Goal: Check status

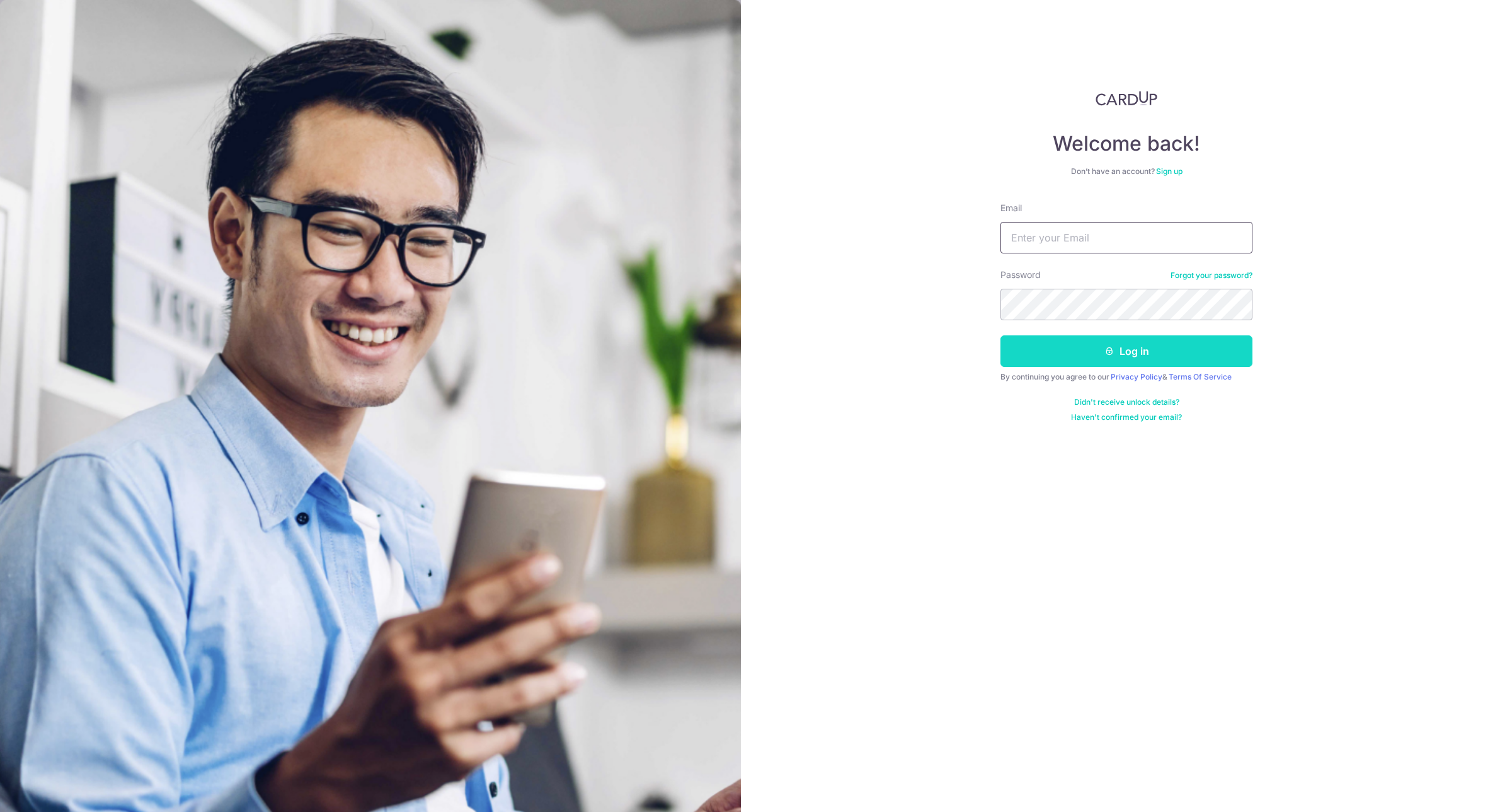
type input "[EMAIL_ADDRESS][DOMAIN_NAME]"
click at [1110, 359] on button "Log in" at bounding box center [1127, 351] width 252 height 31
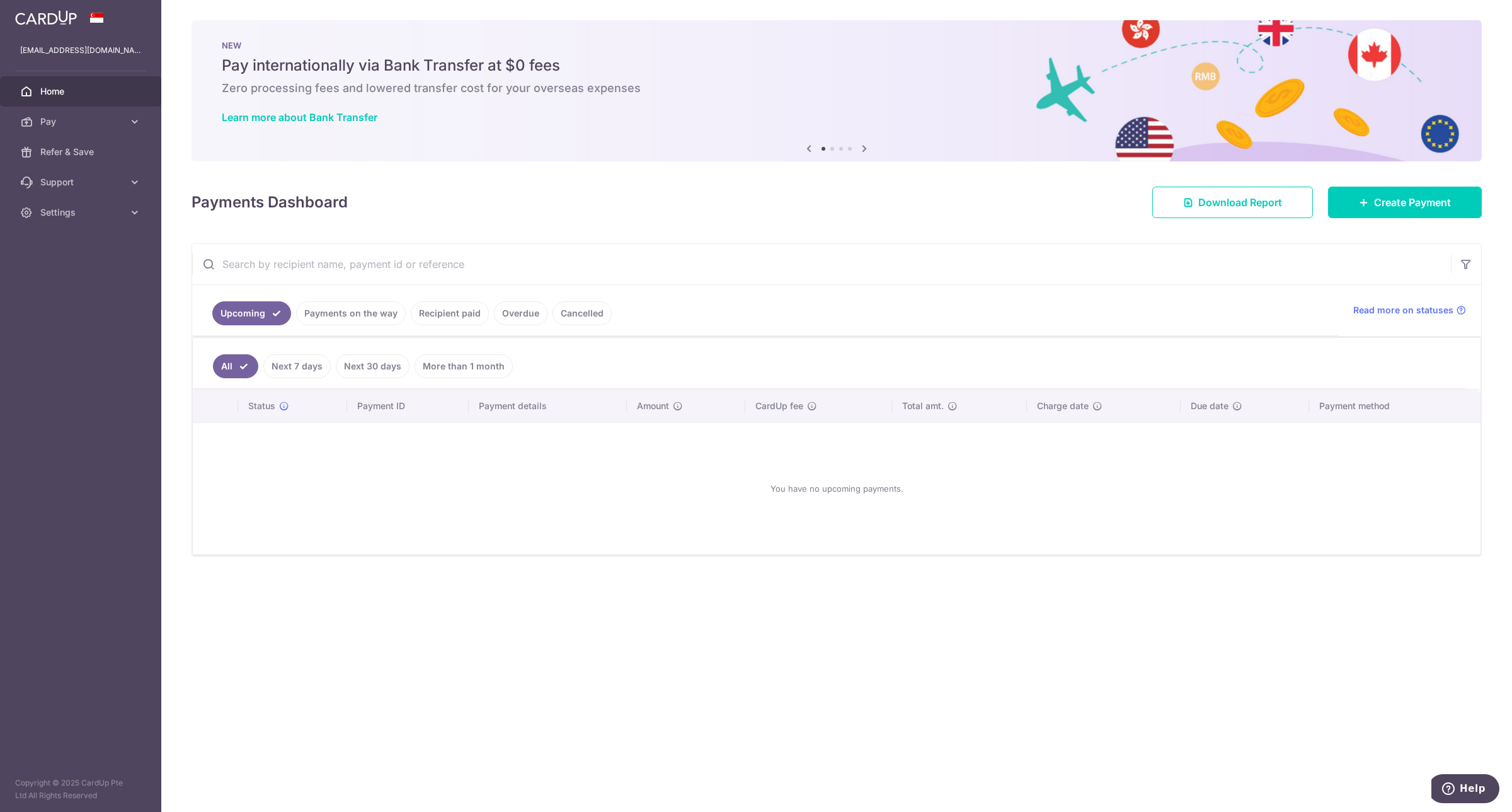
click at [361, 317] on link "Payments on the way" at bounding box center [351, 313] width 110 height 24
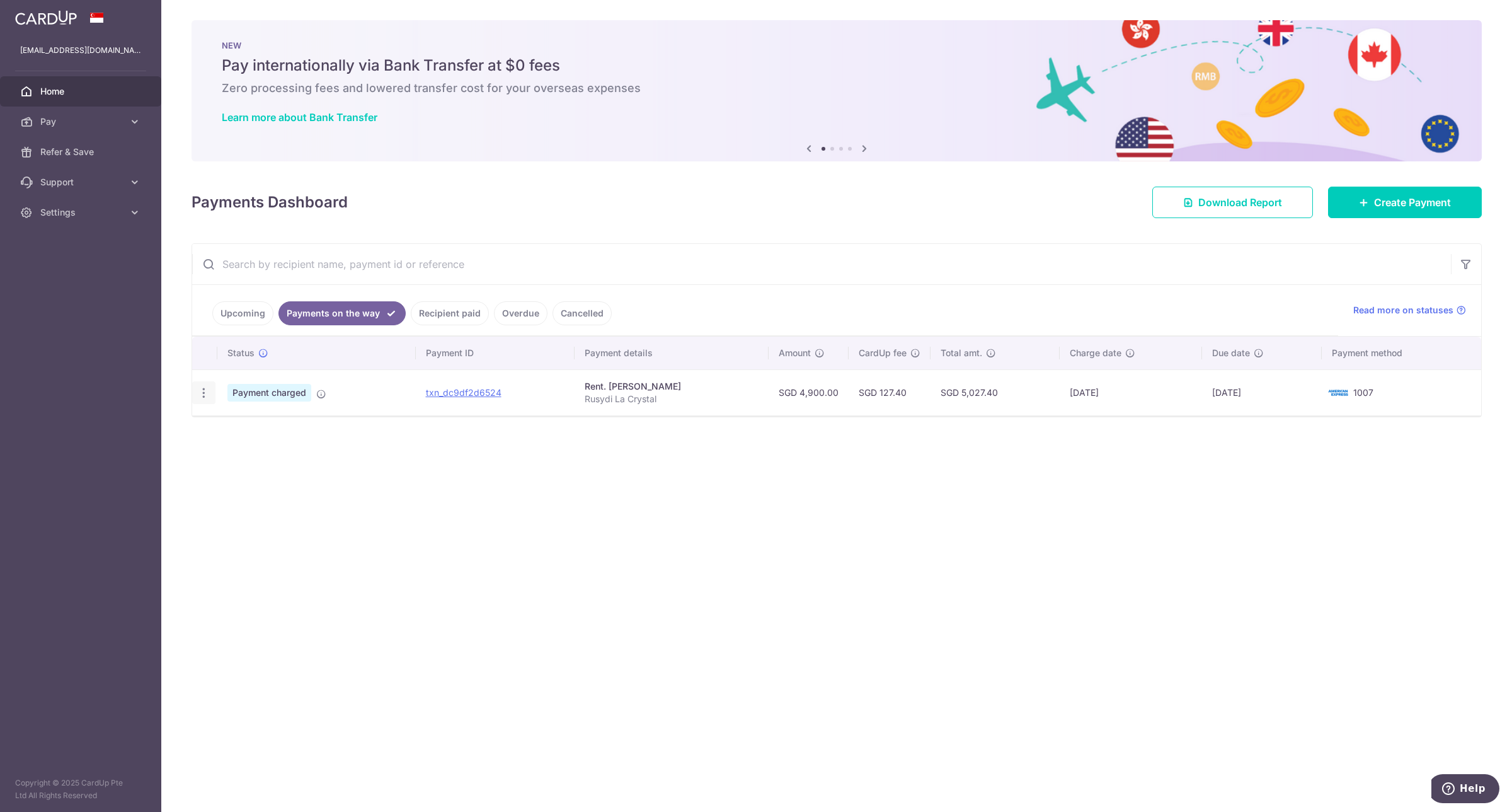
click at [203, 396] on icon "button" at bounding box center [203, 393] width 13 height 13
click at [326, 391] on td "Payment charged Payment is charged successfully and will be sent to your recipi…" at bounding box center [317, 392] width 198 height 46
